Goal: Task Accomplishment & Management: Manage account settings

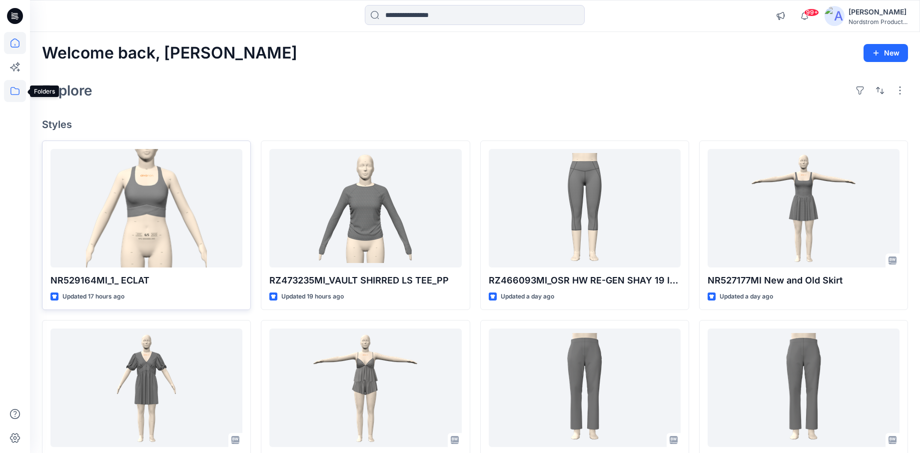
click at [14, 89] on icon at bounding box center [15, 91] width 22 height 22
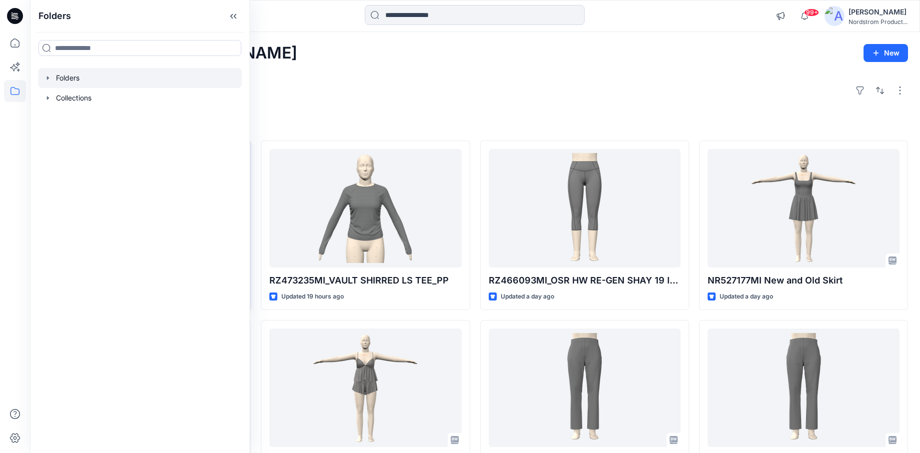
click at [76, 76] on div at bounding box center [140, 78] width 204 height 20
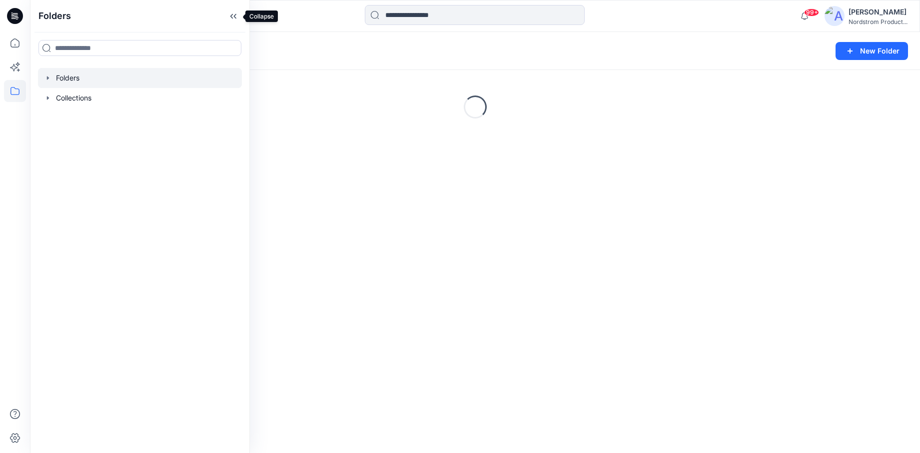
drag, startPoint x: 235, startPoint y: 14, endPoint x: 246, endPoint y: 32, distance: 20.7
click at [235, 14] on icon at bounding box center [235, 16] width 2 height 5
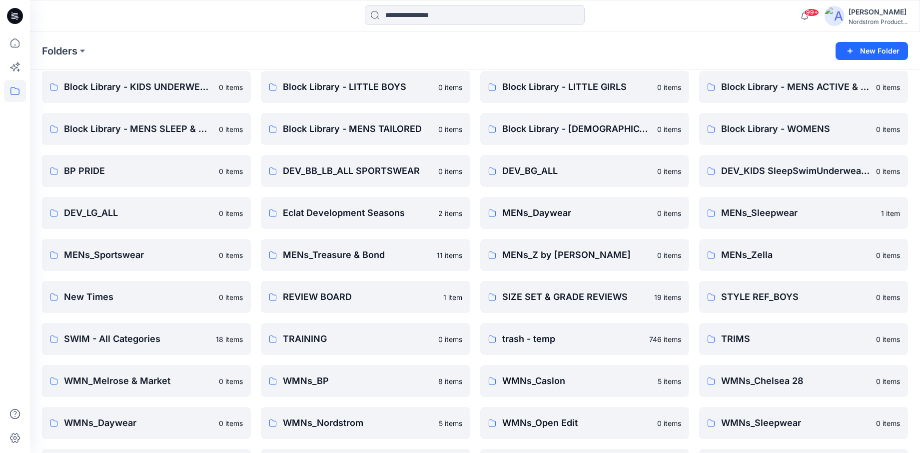
scroll to position [163, 0]
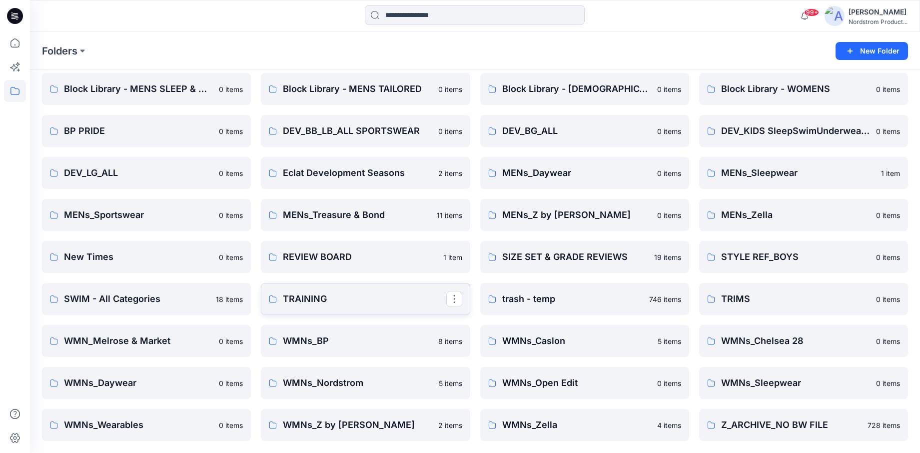
click at [349, 301] on p "TRAINING" at bounding box center [364, 299] width 163 height 14
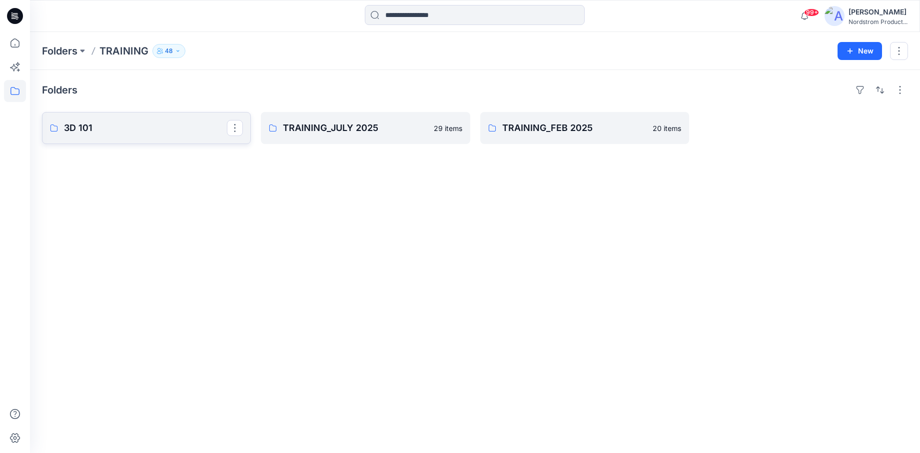
click at [114, 136] on link "3D 101" at bounding box center [146, 128] width 209 height 32
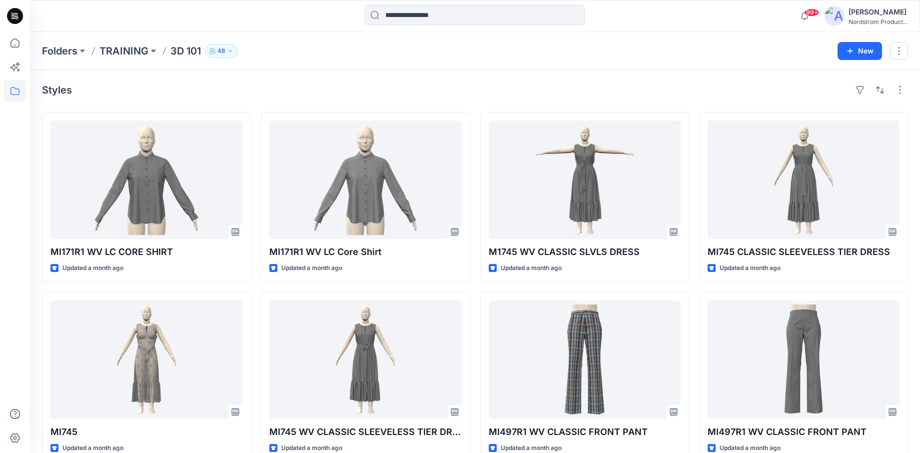
click at [223, 46] on p "48" at bounding box center [221, 50] width 8 height 11
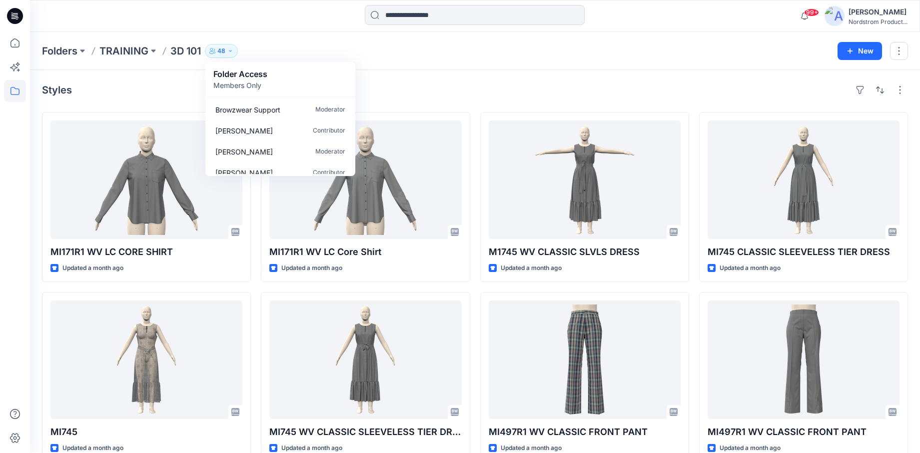
click at [230, 53] on icon "button" at bounding box center [230, 51] width 6 height 6
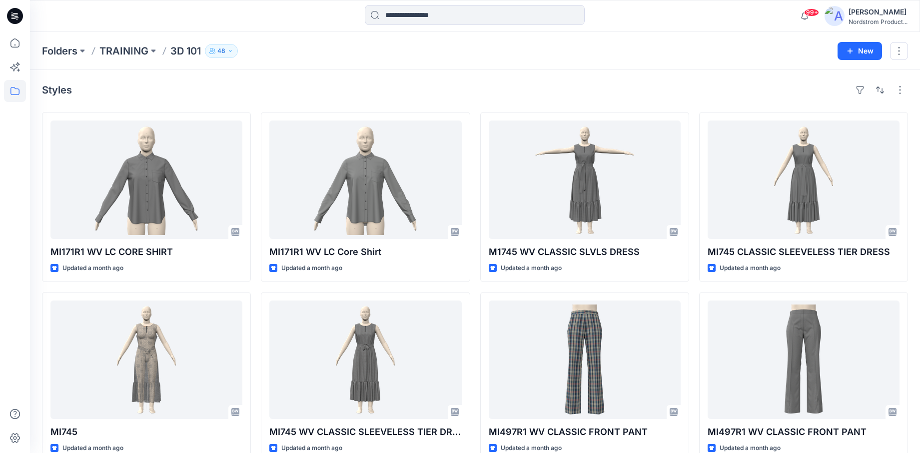
click at [230, 52] on icon "button" at bounding box center [230, 51] width 6 height 6
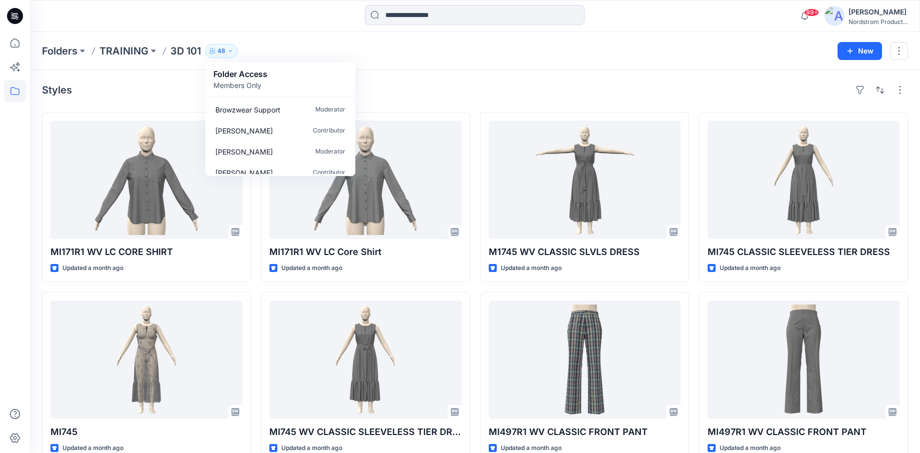
drag, startPoint x: 448, startPoint y: 66, endPoint x: 284, endPoint y: 68, distance: 163.4
click at [448, 66] on div "Folders TRAINING 3D 101 48 Folder Access Members Only Browzwear Support Moderat…" at bounding box center [475, 51] width 890 height 38
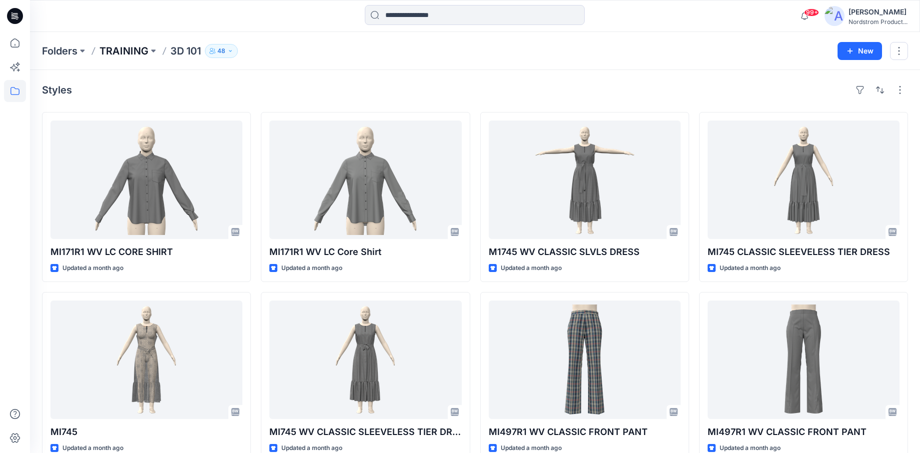
click at [122, 51] on p "TRAINING" at bounding box center [123, 51] width 49 height 14
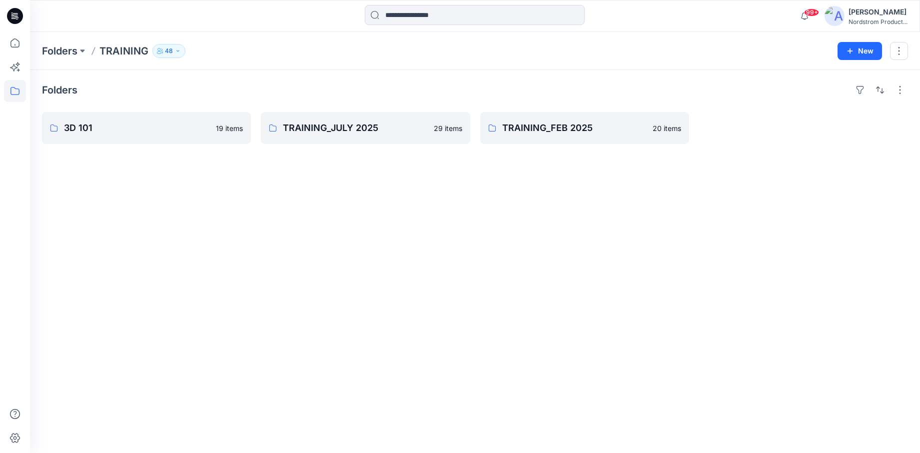
click at [177, 51] on icon "button" at bounding box center [178, 51] width 6 height 6
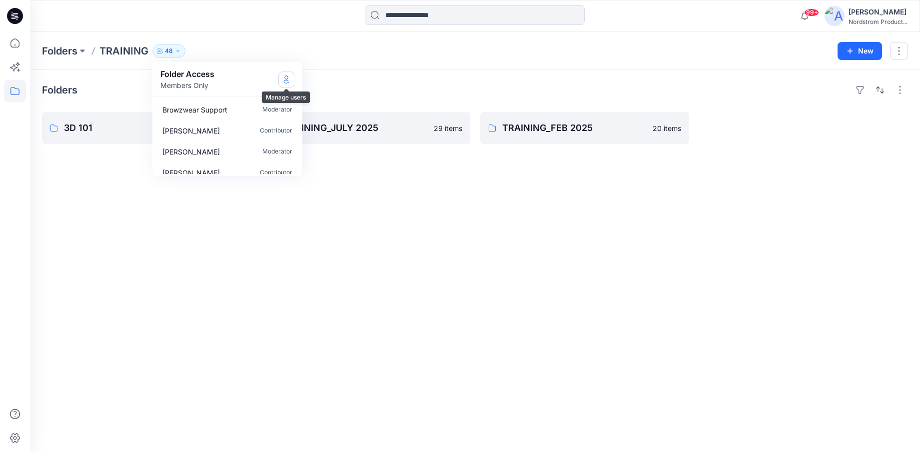
click at [290, 82] on button "Manage Users" at bounding box center [286, 79] width 16 height 16
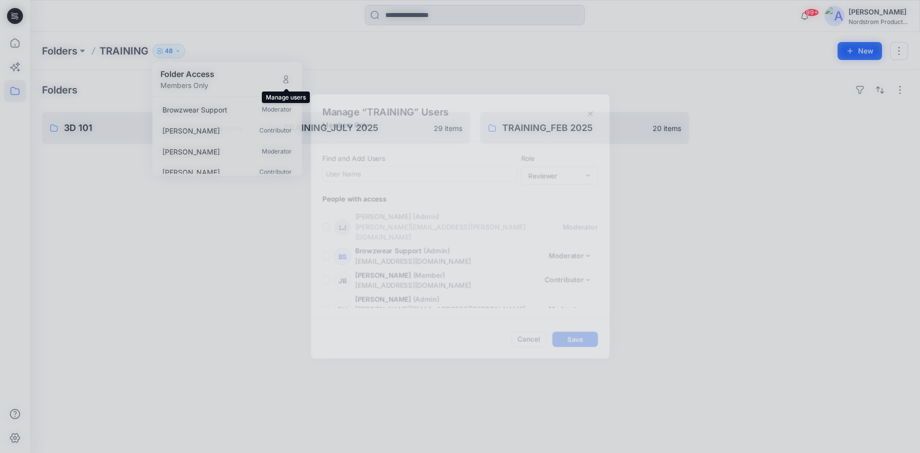
scroll to position [1095, 0]
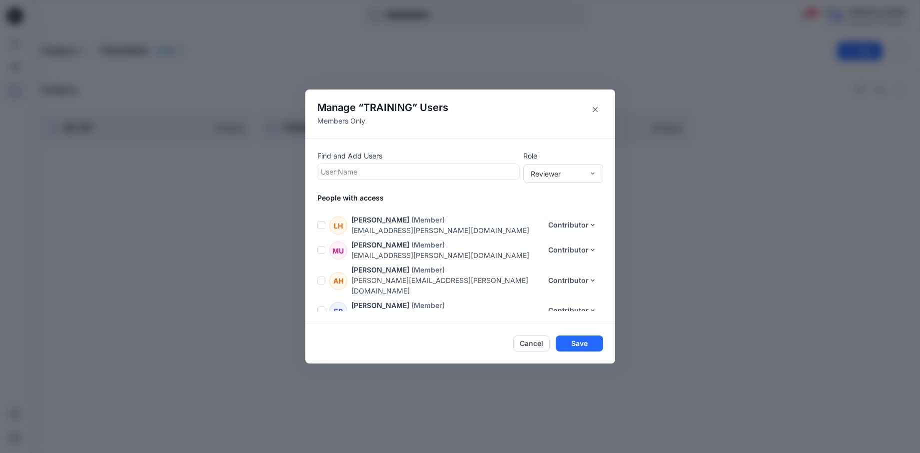
click at [375, 172] on div at bounding box center [418, 171] width 195 height 12
type input "*"
type input "*******"
drag, startPoint x: 351, startPoint y: 173, endPoint x: 303, endPoint y: 169, distance: 48.6
click at [303, 169] on div "Manage “ TRAINING ” Users Members Only Find and Add Users User Name Role Review…" at bounding box center [460, 226] width 920 height 453
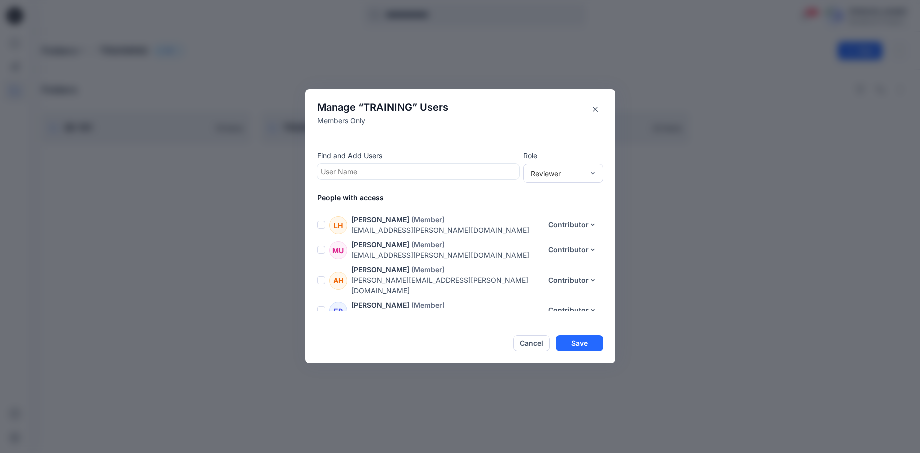
click at [362, 172] on div at bounding box center [418, 171] width 195 height 12
type input "*"
click at [402, 144] on div "Find and Add Users User Name Role Reviewer People with access [PERSON_NAME] (Ad…" at bounding box center [460, 230] width 310 height 185
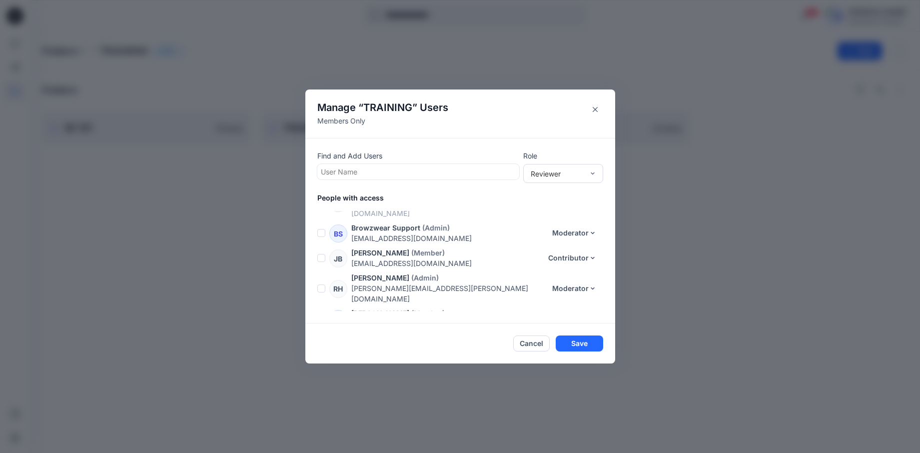
scroll to position [0, 0]
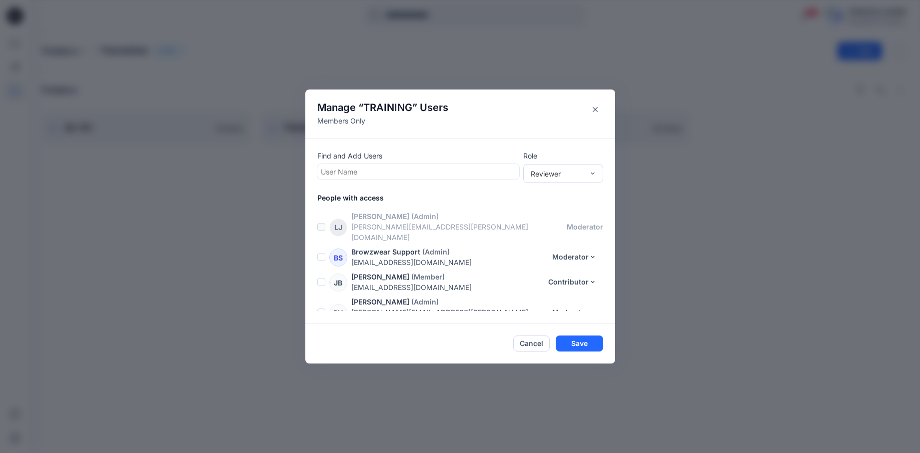
click at [362, 172] on div at bounding box center [418, 171] width 195 height 12
type input "*"
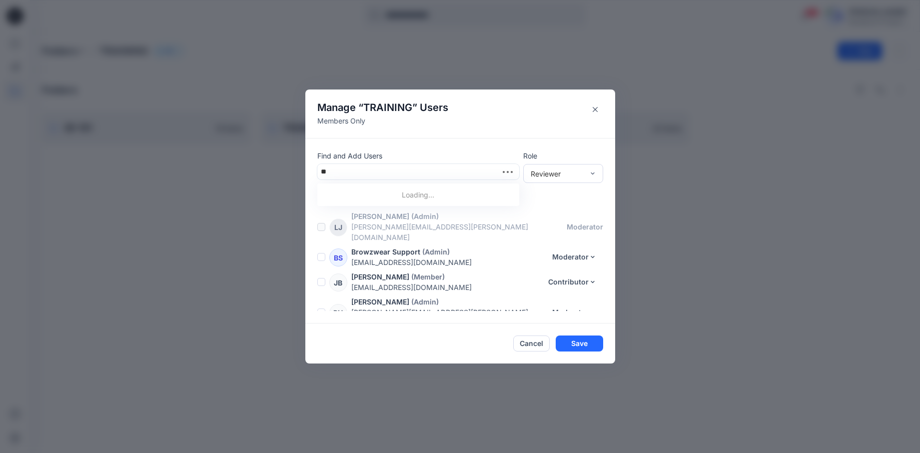
type input "*"
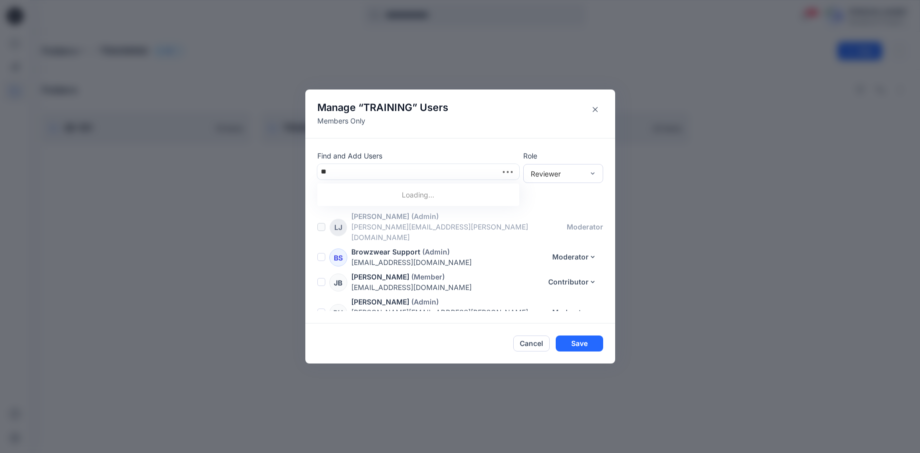
type input "*"
type input "******"
click at [394, 195] on div "[PERSON_NAME]" at bounding box center [418, 196] width 190 height 14
type input "*"
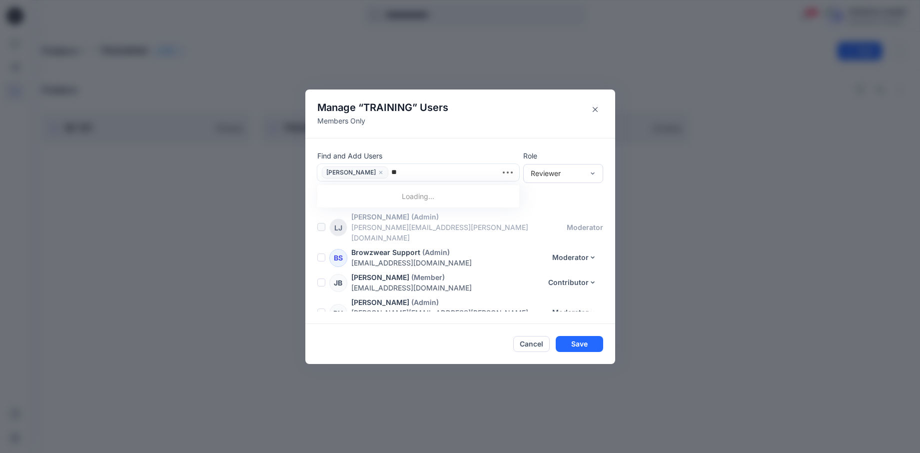
type input "*"
click at [563, 174] on div "Reviewer" at bounding box center [557, 173] width 53 height 10
click at [559, 212] on div "Contributor" at bounding box center [563, 209] width 76 height 17
click at [582, 345] on button "Save" at bounding box center [579, 344] width 47 height 16
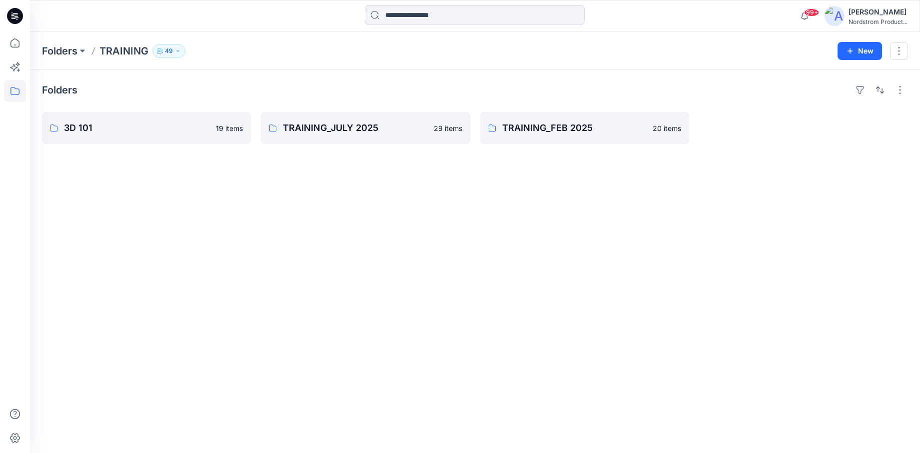
click at [400, 83] on div "Folders" at bounding box center [475, 90] width 866 height 16
